Goal: Find specific page/section: Find specific page/section

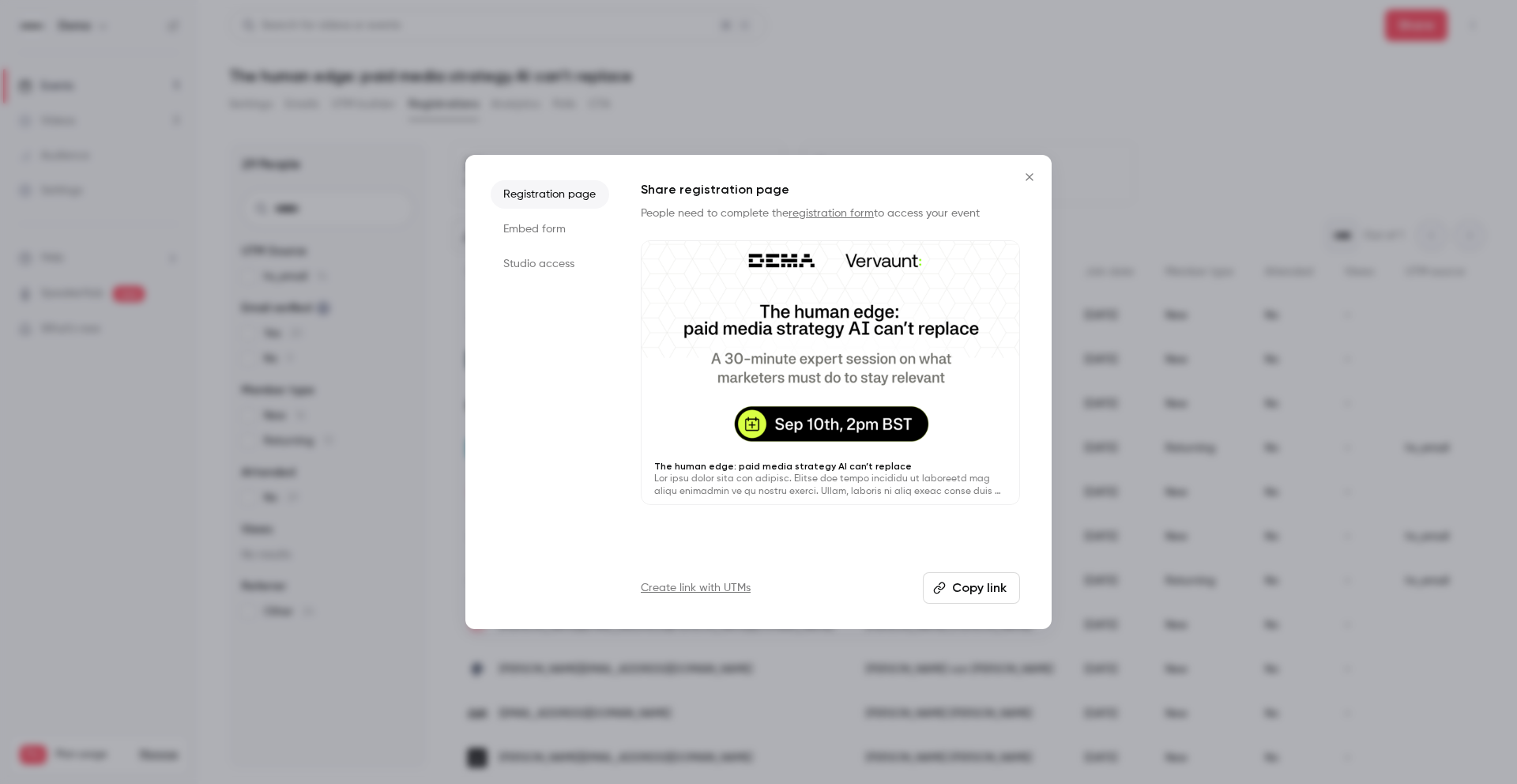
click at [963, 595] on button "Copy link" at bounding box center [971, 588] width 97 height 32
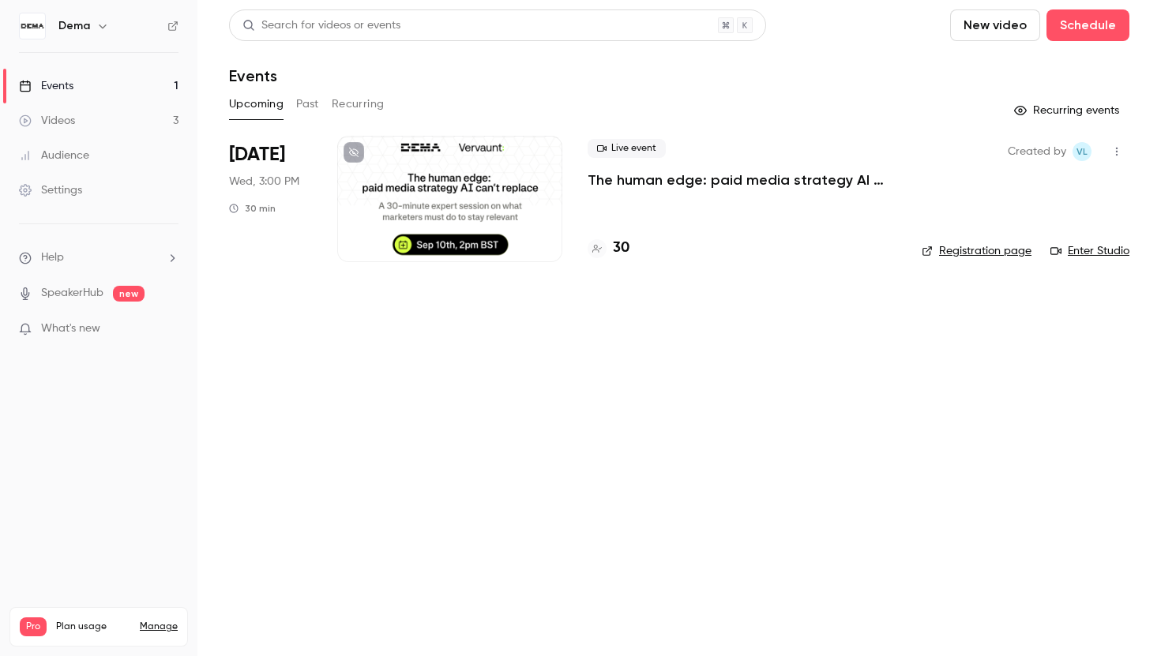
click at [625, 246] on h4 "30" at bounding box center [621, 248] width 17 height 21
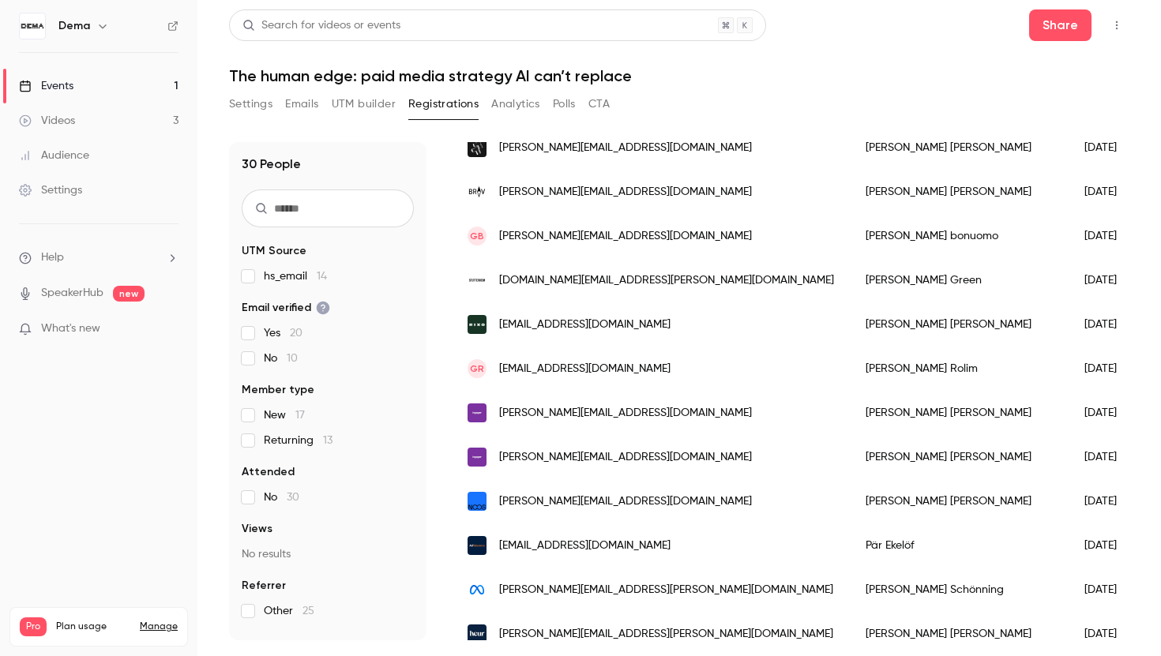
scroll to position [704, 0]
